Goal: Information Seeking & Learning: Find specific fact

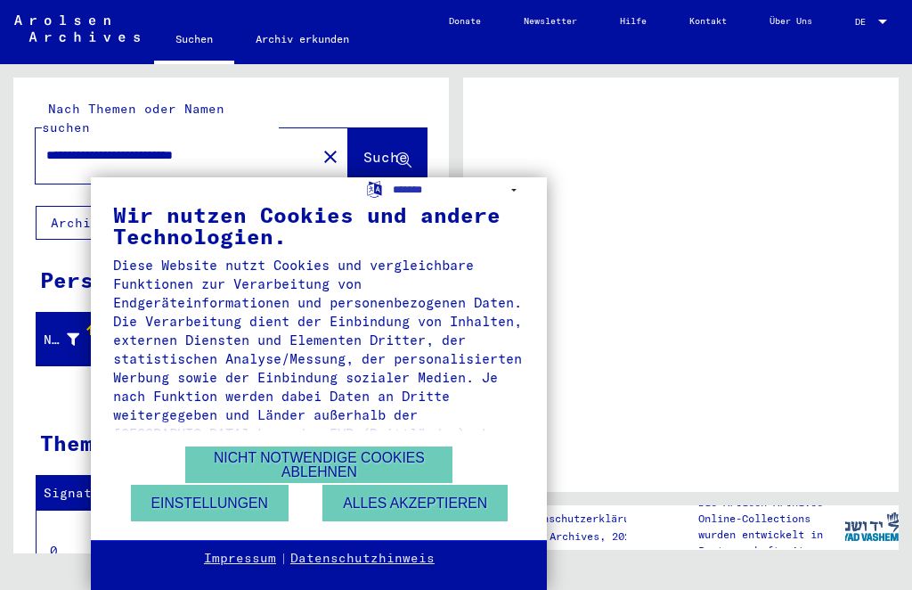
click at [647, 164] on div "**********" at bounding box center [456, 295] width 912 height 590
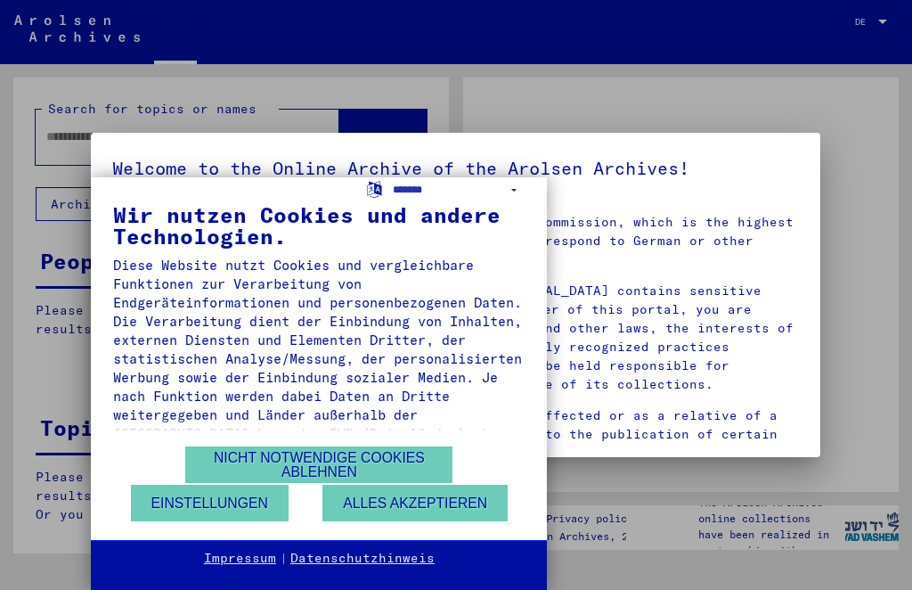
type input "**********"
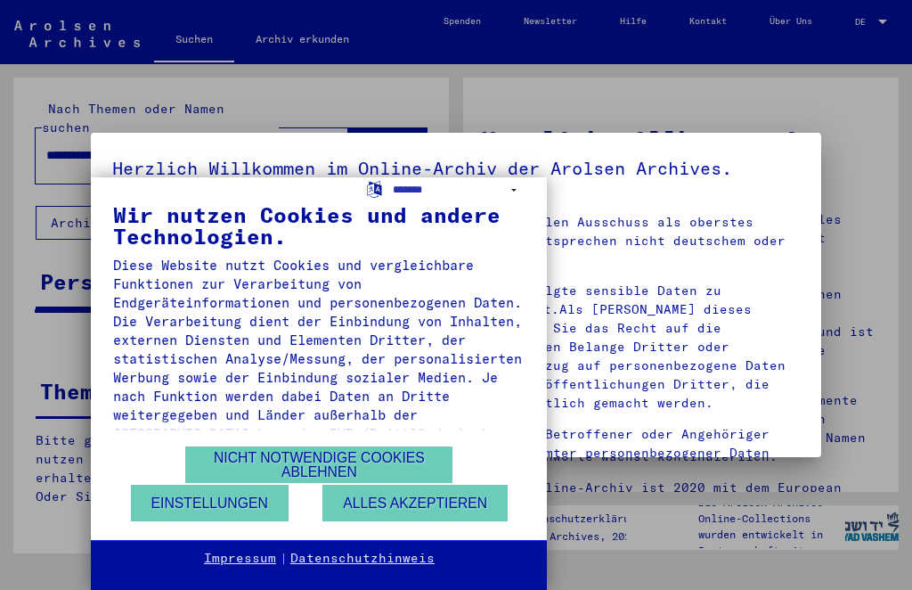
click at [873, 109] on div "**********" at bounding box center [456, 295] width 912 height 590
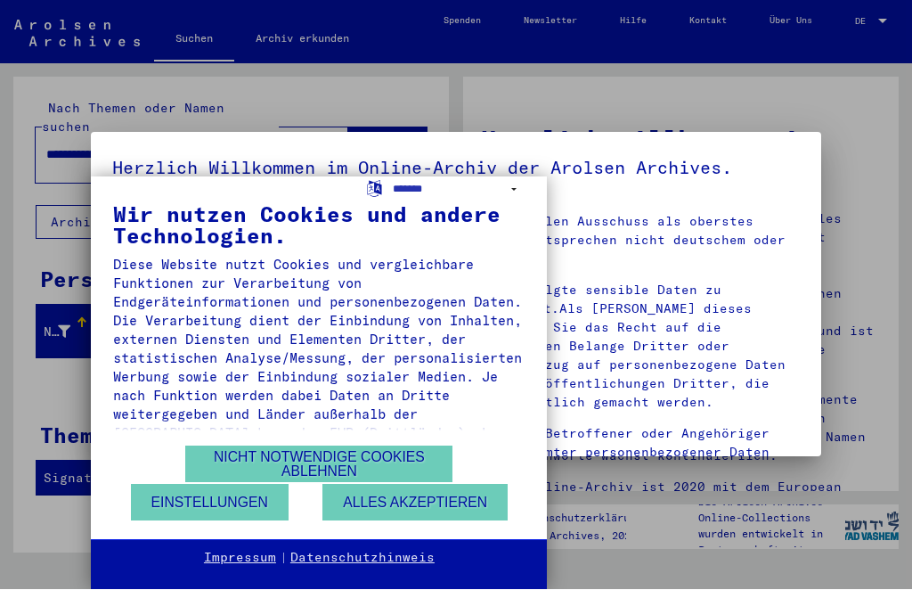
click at [909, 121] on div "**********" at bounding box center [456, 295] width 912 height 590
click at [29, 220] on div "**********" at bounding box center [456, 295] width 912 height 590
click at [509, 186] on select "**********" at bounding box center [459, 190] width 132 height 26
select select "*****"
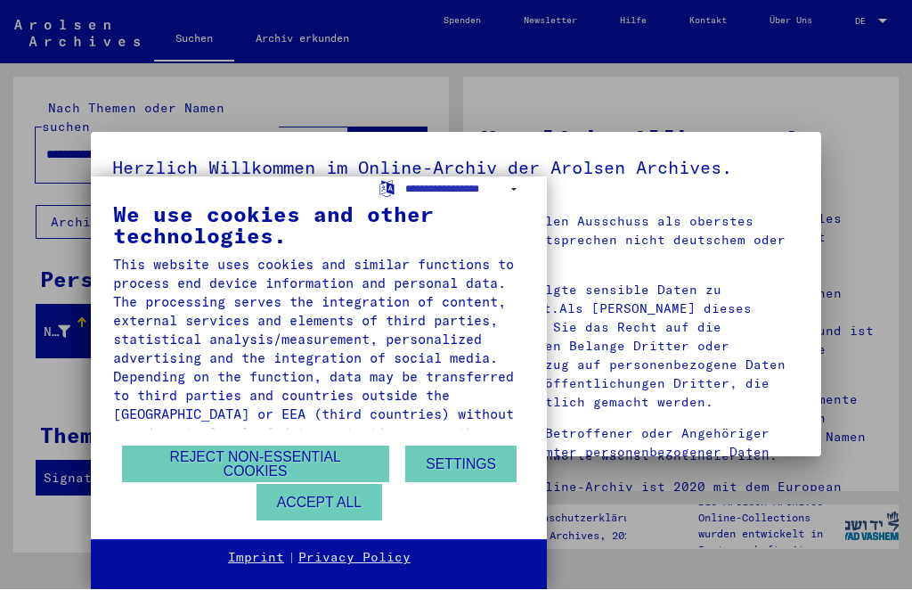
click at [347, 464] on button "Reject non-essential cookies" at bounding box center [255, 464] width 267 height 37
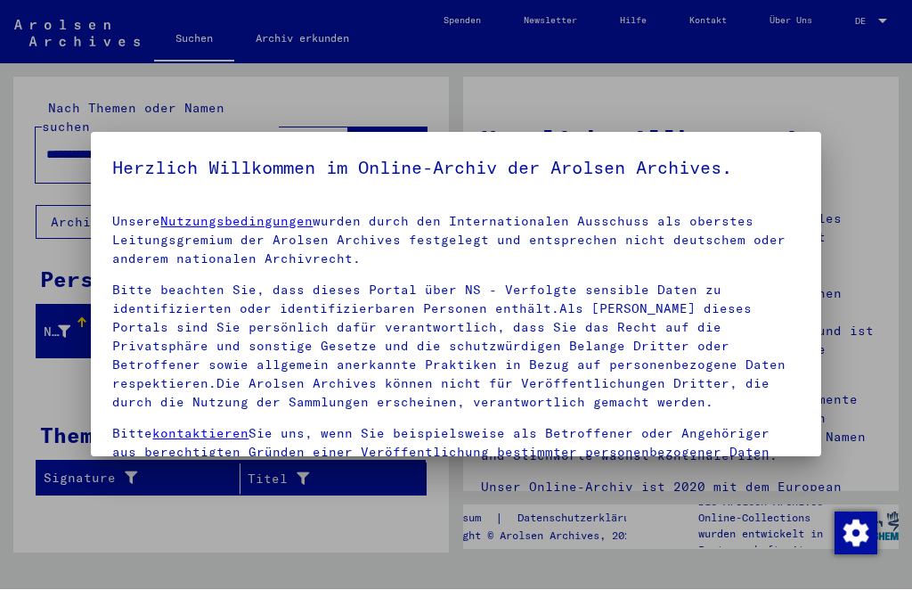
click at [820, 102] on div at bounding box center [456, 295] width 912 height 590
click at [768, 181] on h5 "Herzlich Willkommen im Online-Archiv der Arolsen Archives." at bounding box center [455, 168] width 687 height 29
click at [860, 106] on div at bounding box center [456, 295] width 912 height 590
click at [768, 180] on h5 "Herzlich Willkommen im Online-Archiv der Arolsen Archives." at bounding box center [455, 168] width 687 height 29
click at [126, 204] on mat-dialog-content "Unsere Nutzungsbedingungen wurden durch den Internationalen Ausschuss als obers…" at bounding box center [456, 391] width 730 height 383
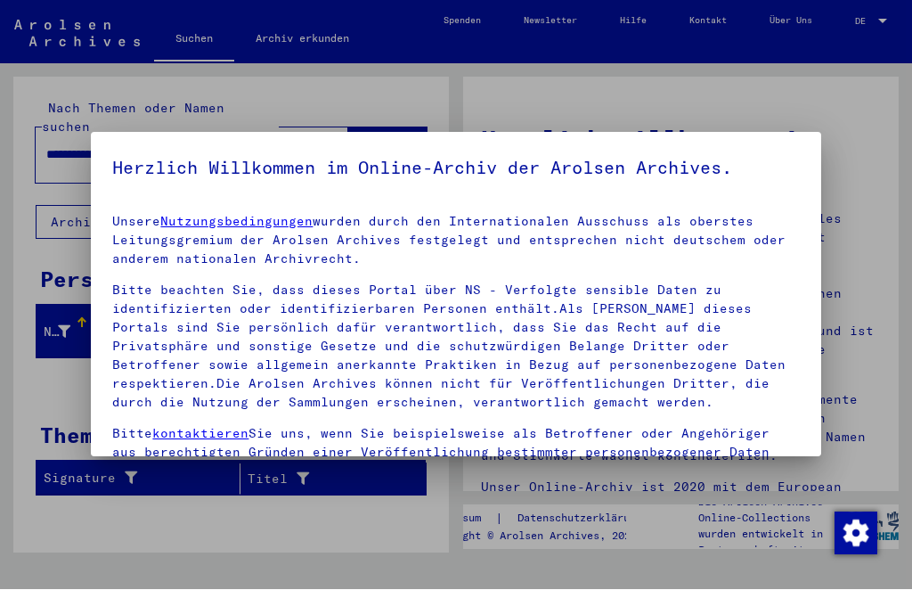
click at [817, 115] on div at bounding box center [456, 295] width 912 height 590
click at [368, 105] on div at bounding box center [456, 295] width 912 height 590
click at [864, 542] on img "Change consent" at bounding box center [856, 533] width 43 height 43
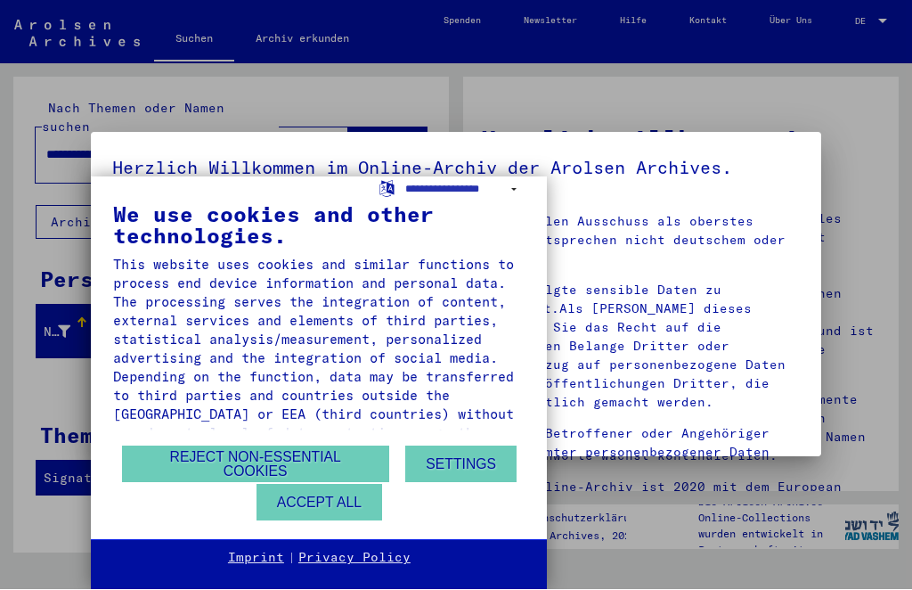
click at [355, 459] on button "Reject non-essential cookies" at bounding box center [255, 464] width 267 height 37
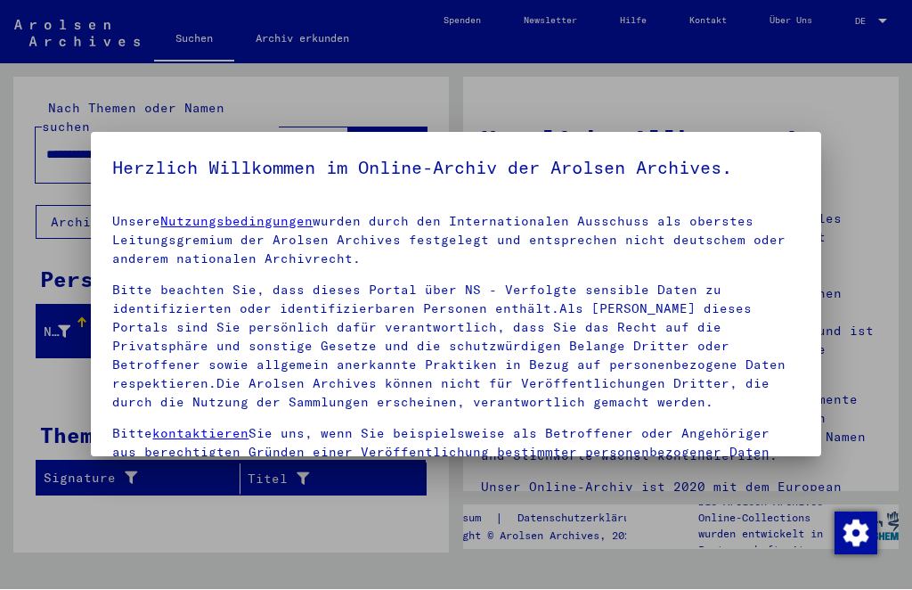
click at [842, 121] on div at bounding box center [456, 295] width 912 height 590
click at [865, 518] on img "Change consent" at bounding box center [856, 533] width 43 height 43
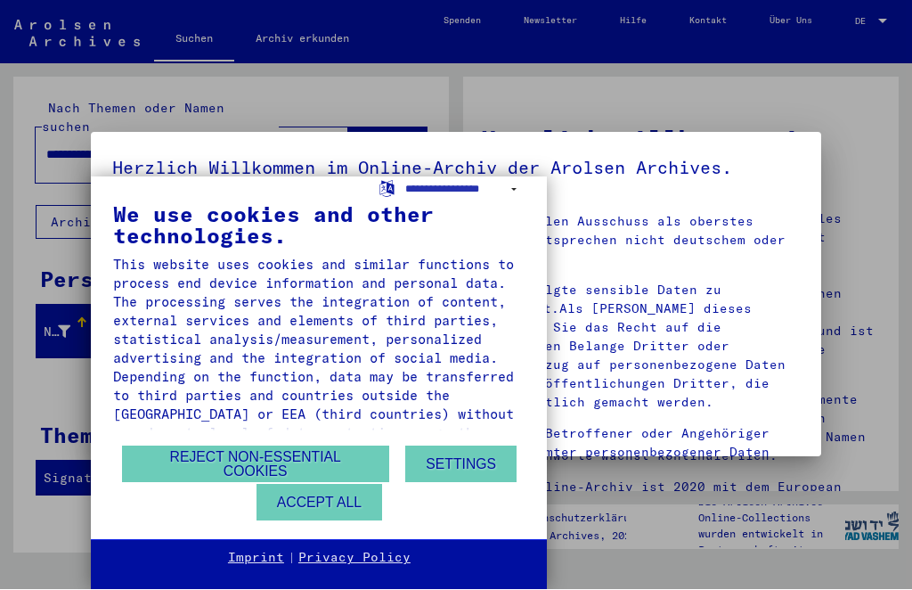
click at [472, 469] on button "Settings" at bounding box center [460, 464] width 111 height 37
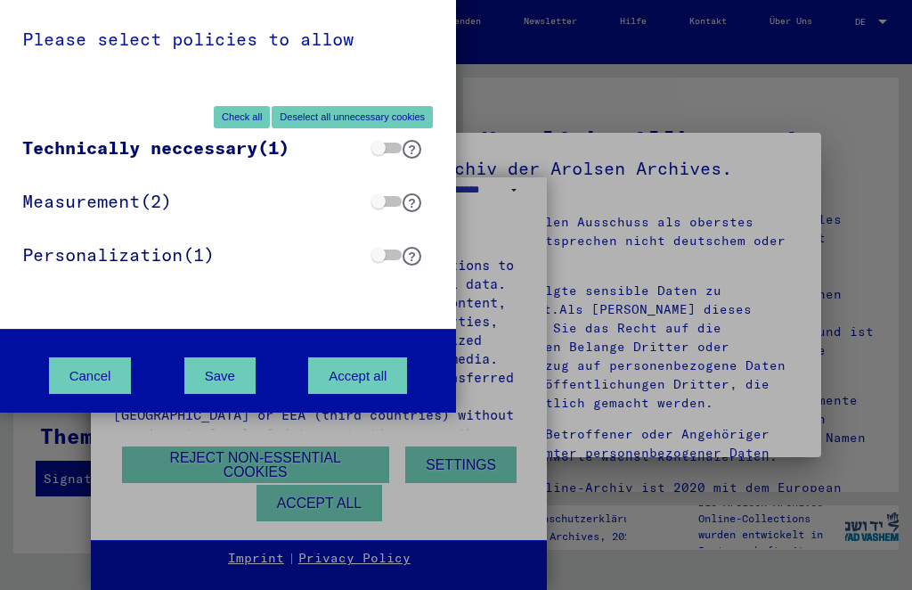
click at [887, 108] on div "Please select policies to allow Check all Deselect all unnecessary cookies Tech…" at bounding box center [456, 295] width 912 height 590
click at [546, 91] on div "Please select policies to allow Check all Deselect all unnecessary cookies Tech…" at bounding box center [456, 295] width 912 height 590
click at [224, 379] on button "Save" at bounding box center [219, 375] width 71 height 37
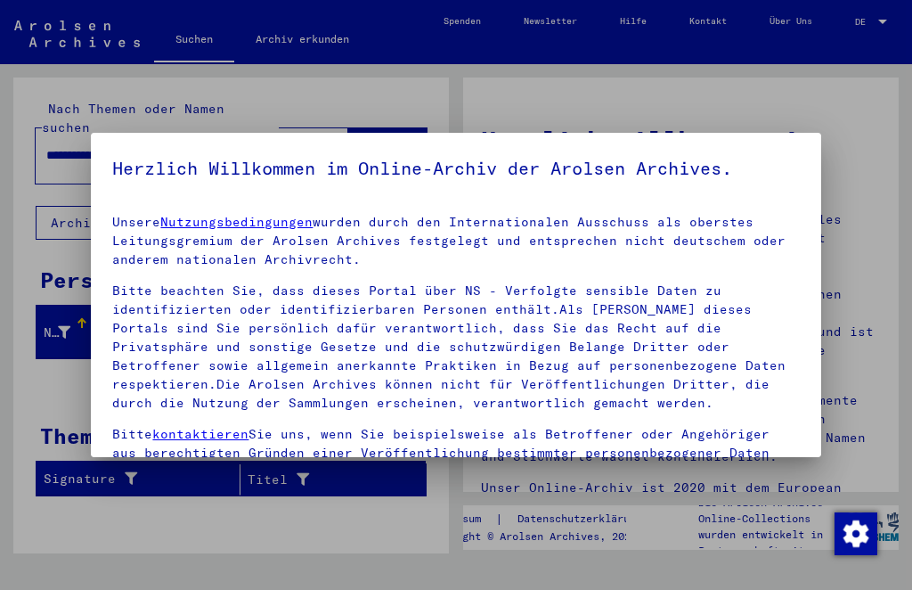
click at [880, 160] on div at bounding box center [456, 295] width 912 height 590
click at [807, 174] on mat-dialog-container "Herzlich Willkommen im Online-Archiv der Arolsen Archives. Unsere Nutzungsbedin…" at bounding box center [456, 295] width 730 height 324
click at [877, 118] on div at bounding box center [456, 295] width 912 height 590
click at [599, 113] on div at bounding box center [456, 295] width 912 height 590
click at [37, 245] on div at bounding box center [456, 295] width 912 height 590
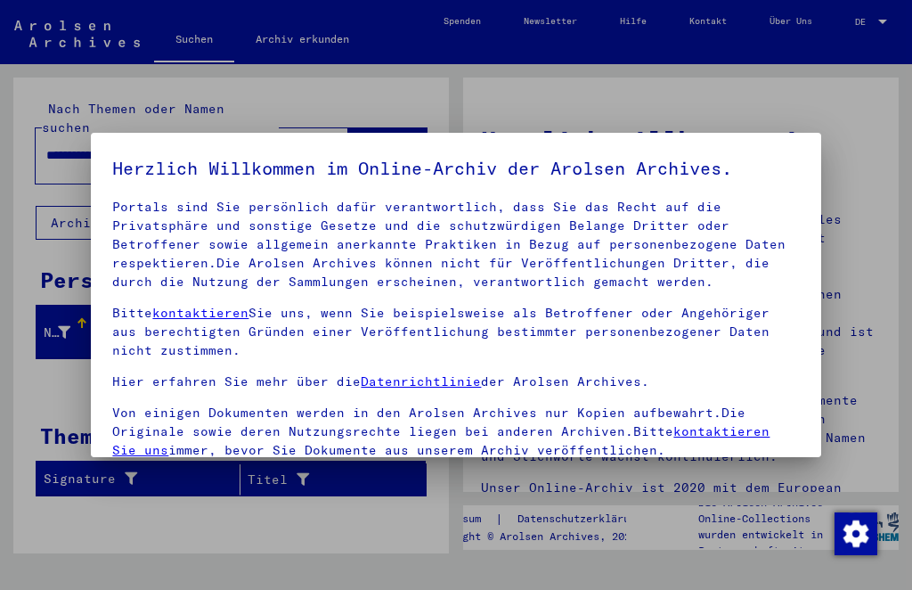
click at [880, 135] on div at bounding box center [456, 295] width 912 height 590
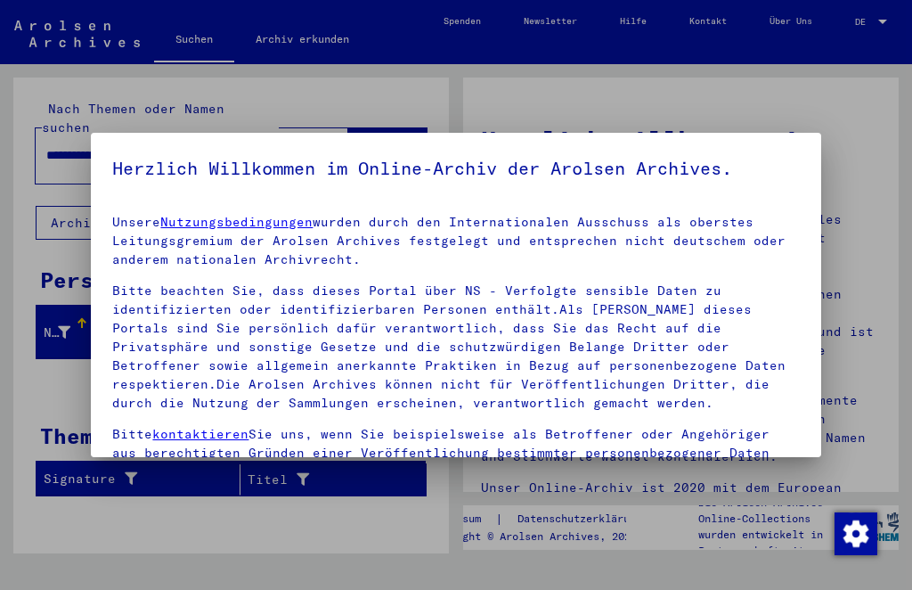
click at [379, 520] on div at bounding box center [456, 295] width 912 height 590
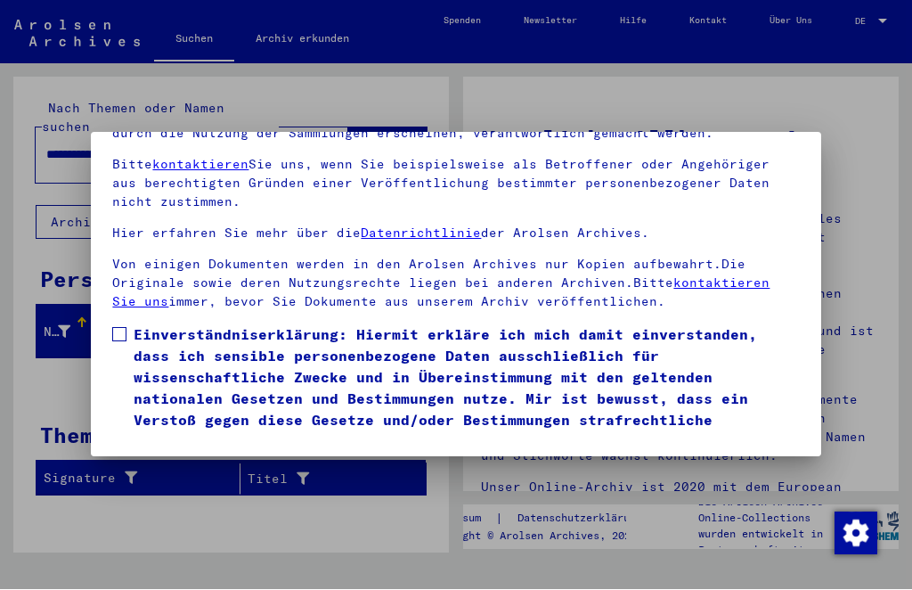
scroll to position [186, 0]
click at [114, 328] on span at bounding box center [119, 335] width 14 height 14
click at [877, 135] on div at bounding box center [456, 295] width 912 height 590
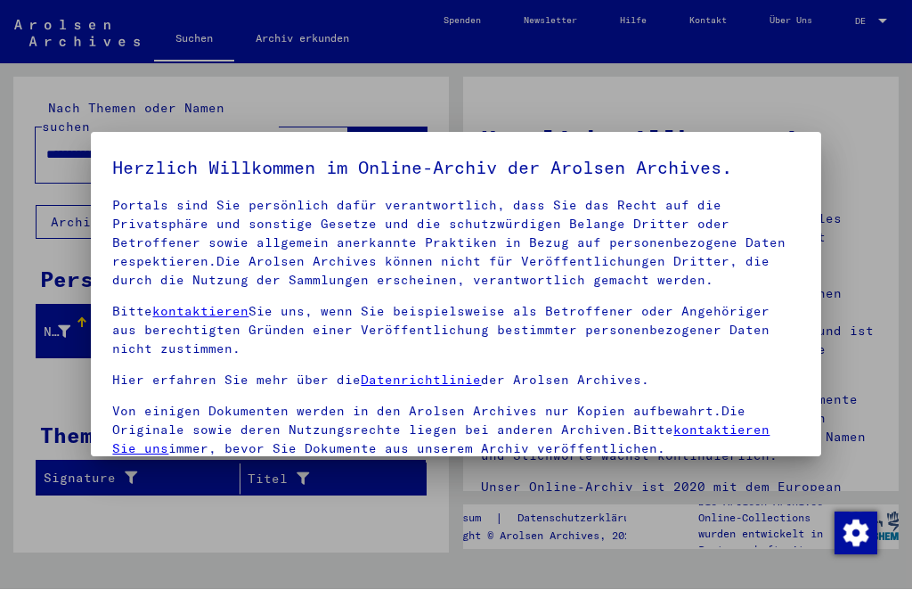
scroll to position [121, 0]
click at [880, 96] on div at bounding box center [456, 295] width 912 height 590
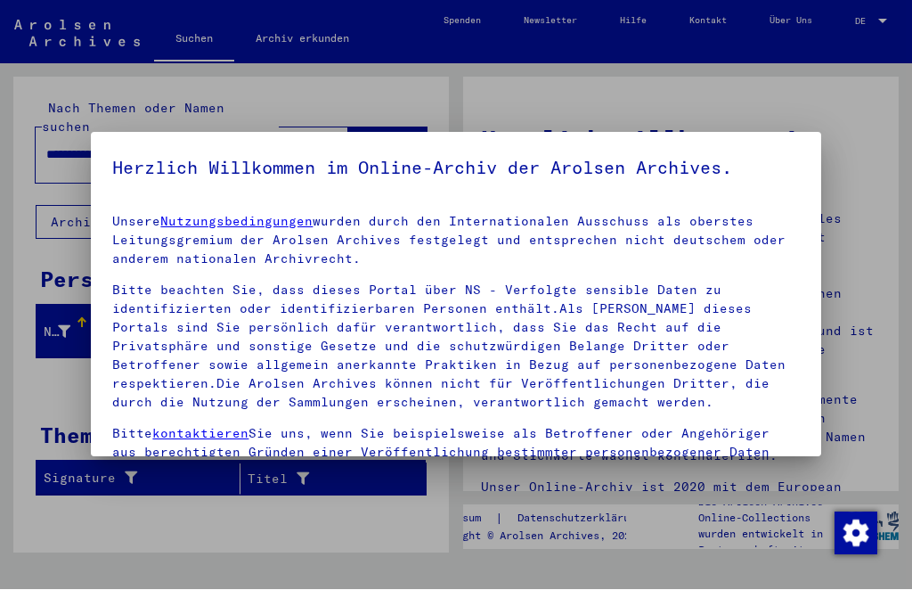
click at [832, 108] on div at bounding box center [456, 295] width 912 height 590
click at [797, 156] on h5 "Herzlich Willkommen im Online-Archiv der Arolsen Archives." at bounding box center [455, 168] width 687 height 29
click at [795, 177] on h5 "Herzlich Willkommen im Online-Archiv der Arolsen Archives." at bounding box center [455, 168] width 687 height 29
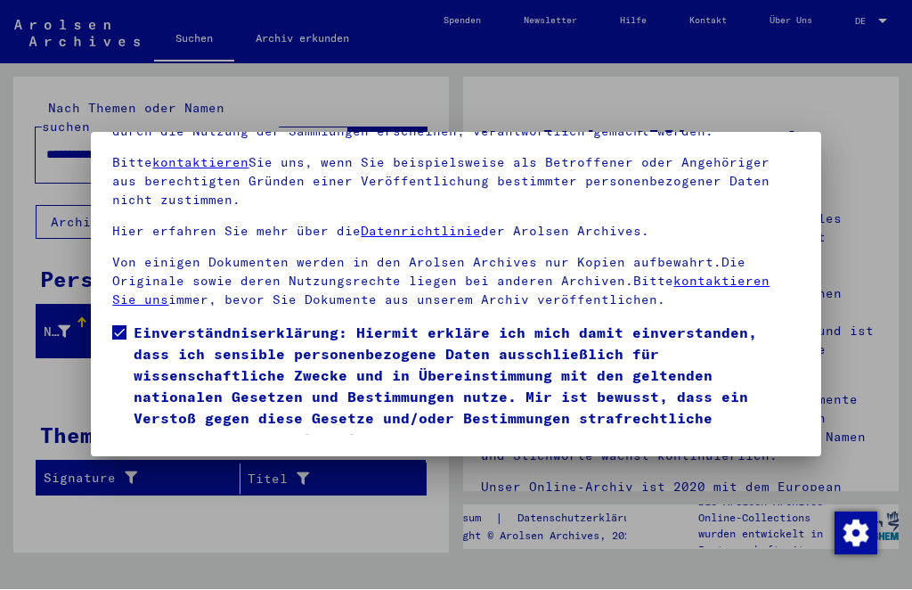
scroll to position [121, 0]
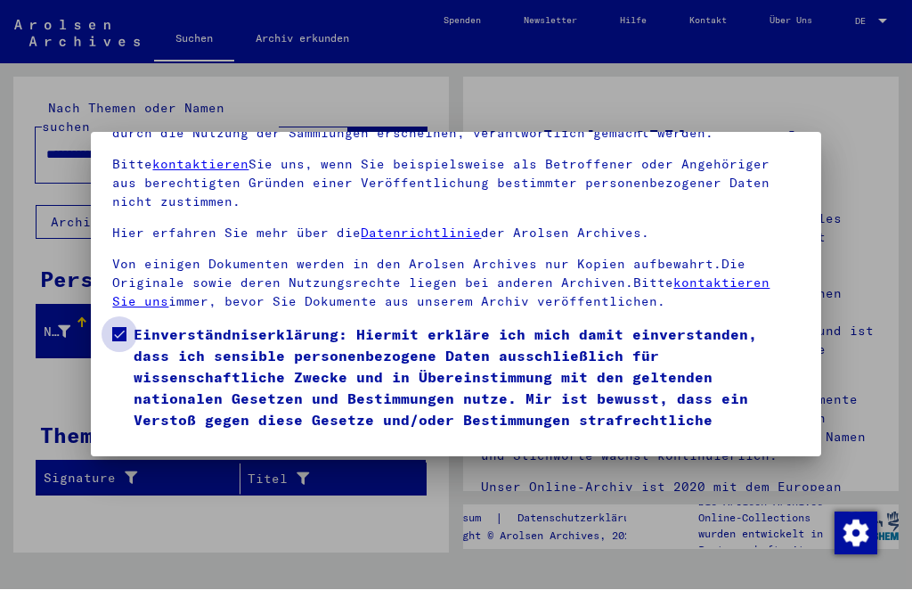
click at [125, 324] on label "Einverständniserklärung: Hiermit erkläre ich mich damit einverstanden, dass ich…" at bounding box center [455, 388] width 687 height 128
click at [217, 461] on button "Ich stimme zu" at bounding box center [179, 478] width 135 height 34
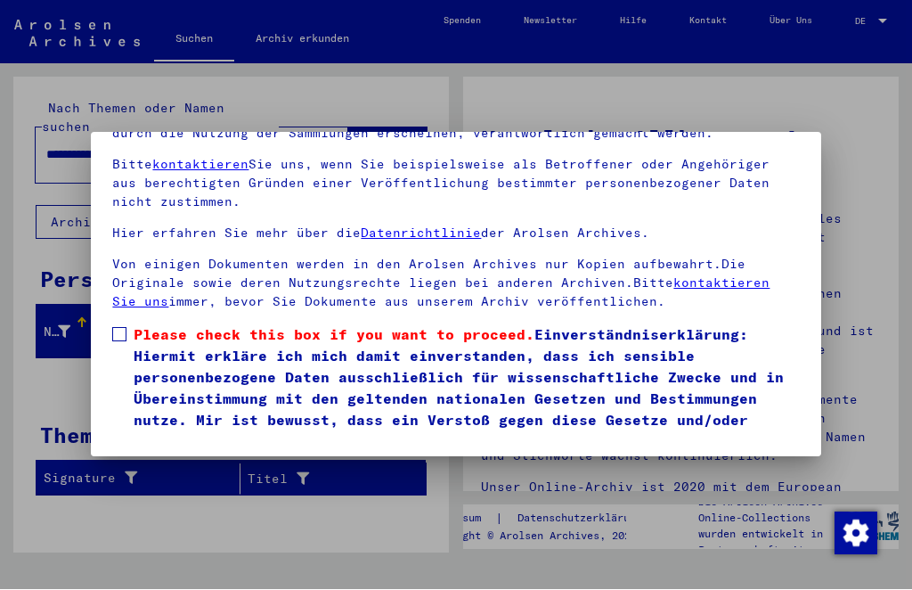
click at [127, 324] on label "Please check this box if you want to proceed. Einverständniserklärung: Hiermit …" at bounding box center [455, 388] width 687 height 128
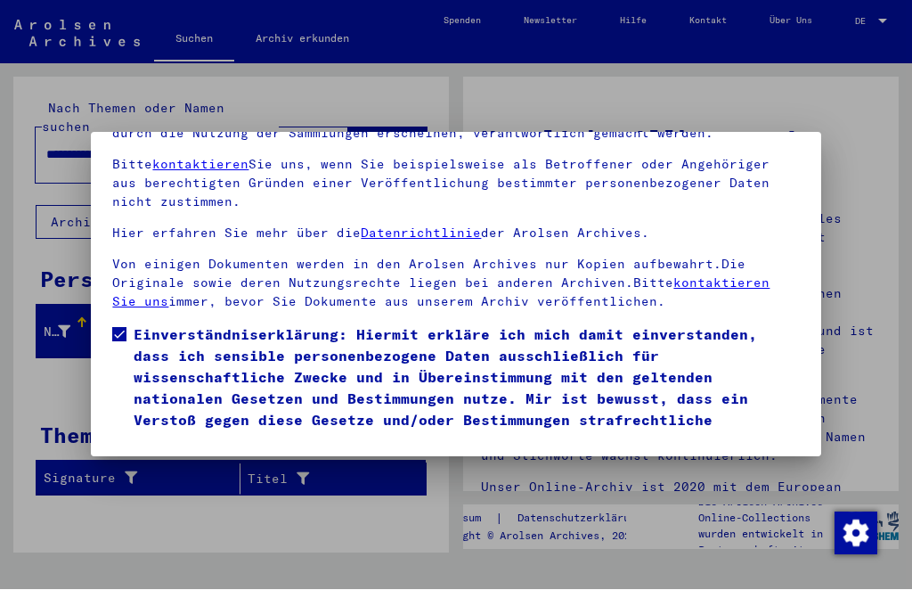
click at [217, 461] on button "Ich stimme zu" at bounding box center [179, 478] width 135 height 34
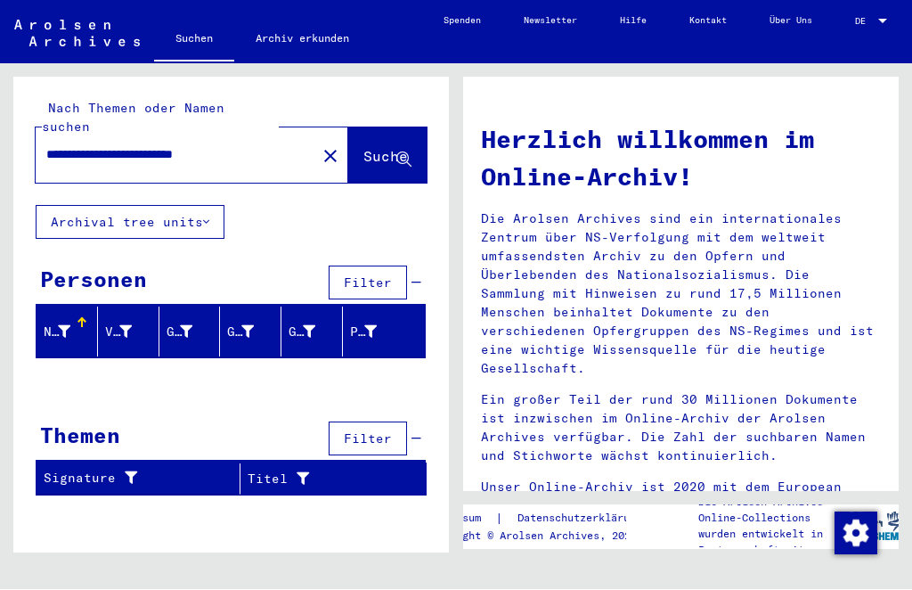
click at [387, 275] on span "Filter" at bounding box center [368, 283] width 48 height 16
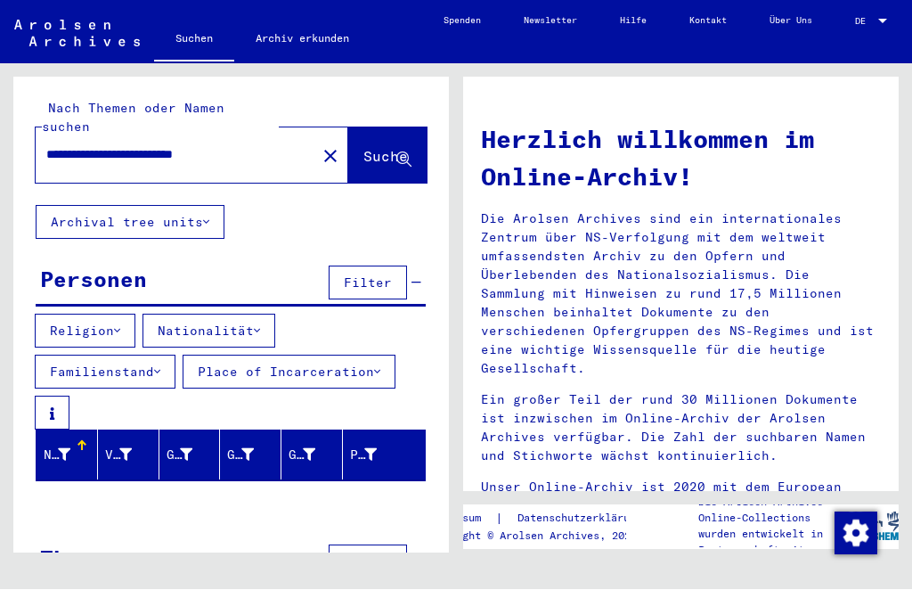
scroll to position [22, 0]
click at [372, 545] on button "Filter" at bounding box center [368, 562] width 78 height 34
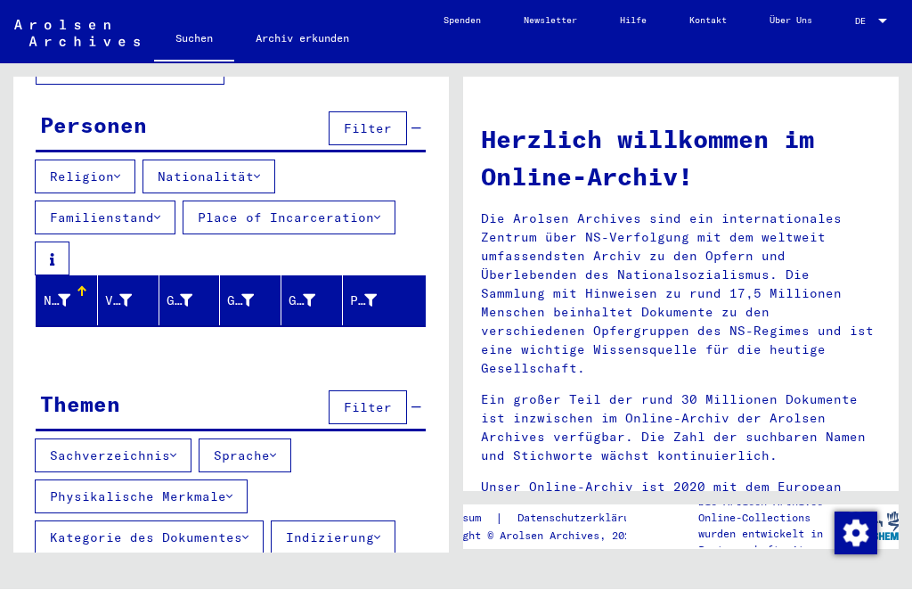
scroll to position [153, 0]
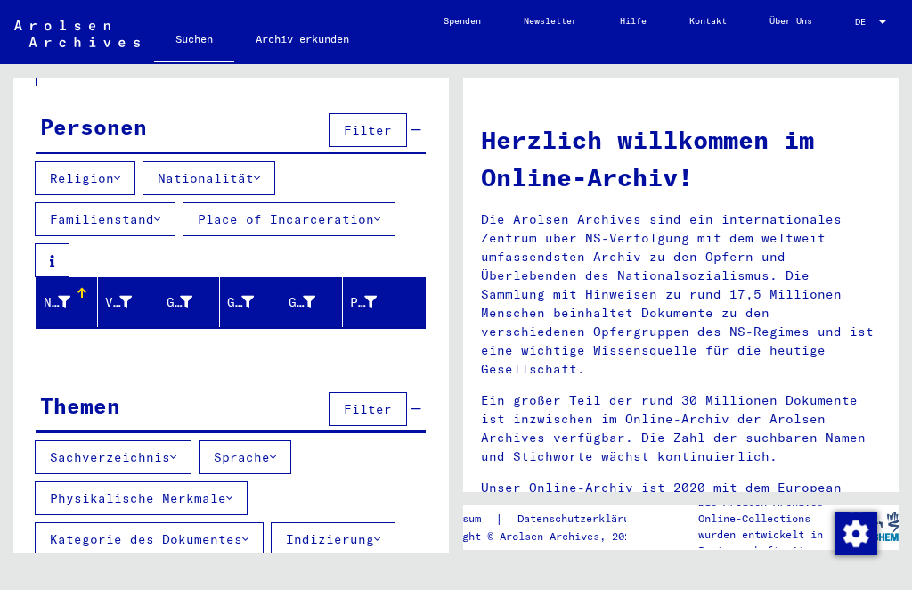
click at [381, 113] on button "Filter" at bounding box center [368, 130] width 78 height 34
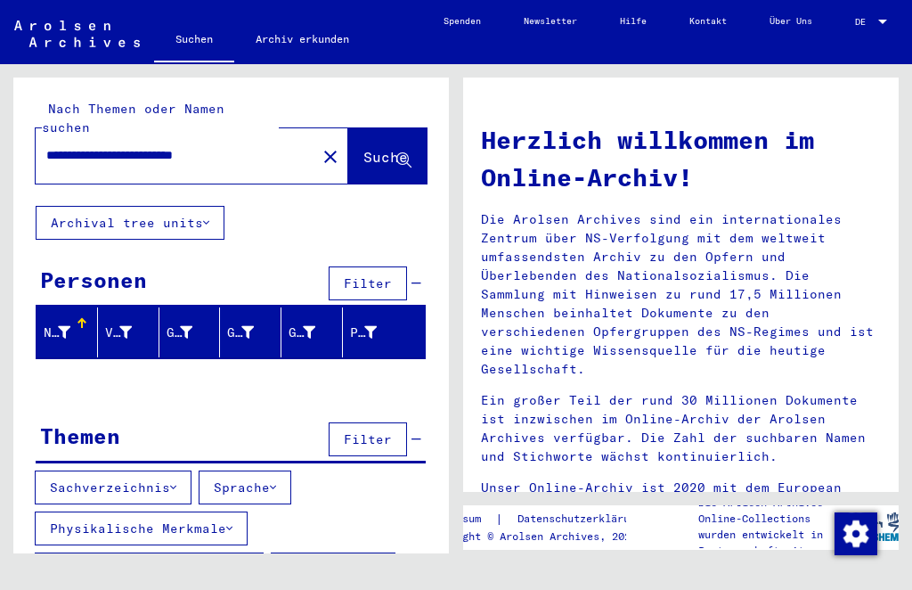
scroll to position [0, 0]
click at [451, 12] on link "Spenden" at bounding box center [462, 21] width 80 height 43
